Goal: Information Seeking & Learning: Learn about a topic

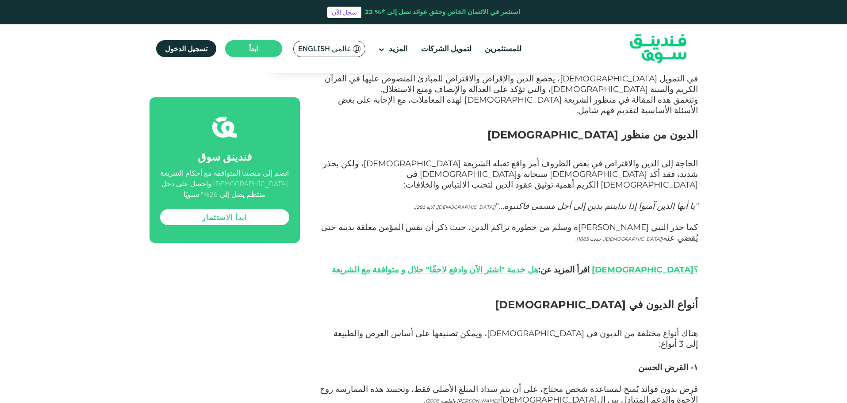
scroll to position [486, 0]
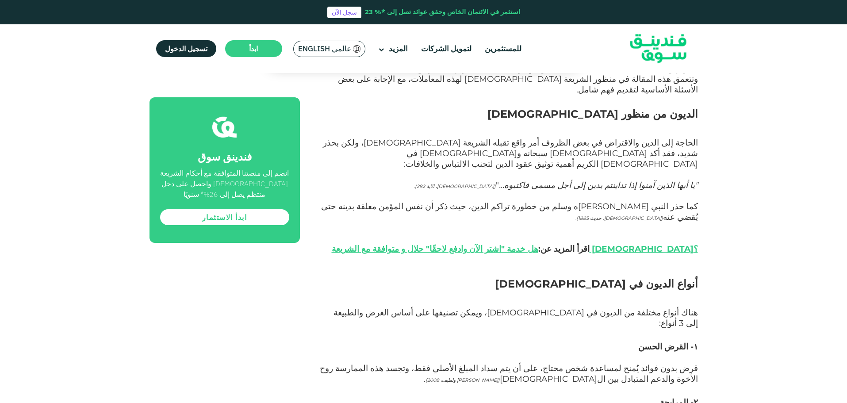
click at [694, 201] on span "كما حذر [DEMOGRAPHIC_DATA] [PERSON_NAME]ه وسلم من خطورة تراكم الدين، حيث ذكر أن…" at bounding box center [509, 211] width 377 height 21
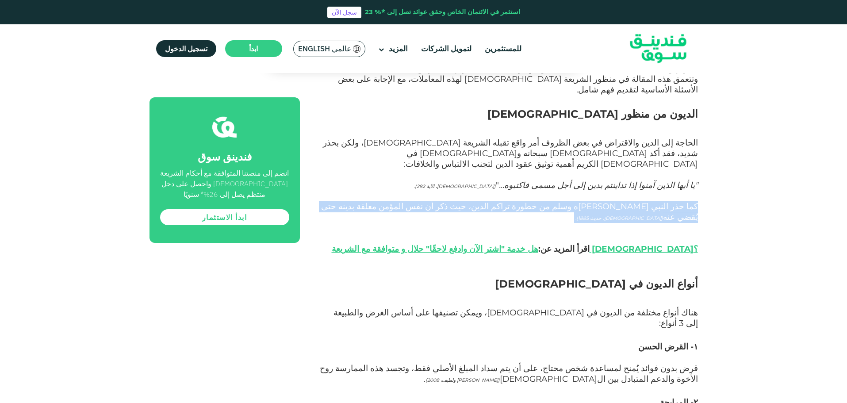
click at [694, 201] on span "كما حذر [DEMOGRAPHIC_DATA] [PERSON_NAME]ه وسلم من خطورة تراكم الدين، حيث ذكر أن…" at bounding box center [509, 211] width 377 height 21
click at [696, 201] on span "كما حذر [DEMOGRAPHIC_DATA] [PERSON_NAME]ه وسلم من خطورة تراكم الدين، حيث ذكر أن…" at bounding box center [509, 211] width 377 height 21
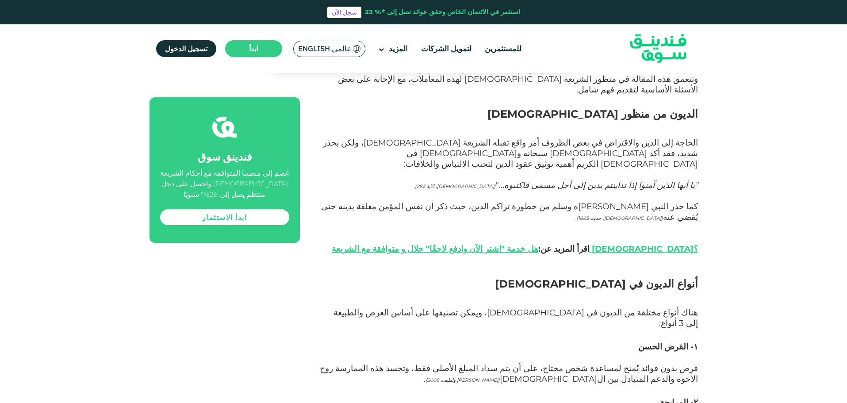
click at [614, 276] on h2 "أنواع الديون في [DEMOGRAPHIC_DATA]" at bounding box center [509, 292] width 378 height 32
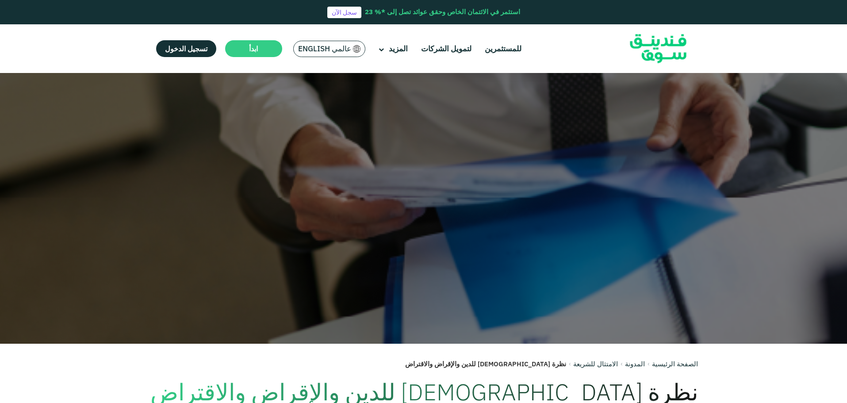
scroll to position [0, 0]
